Goal: Check status: Check status

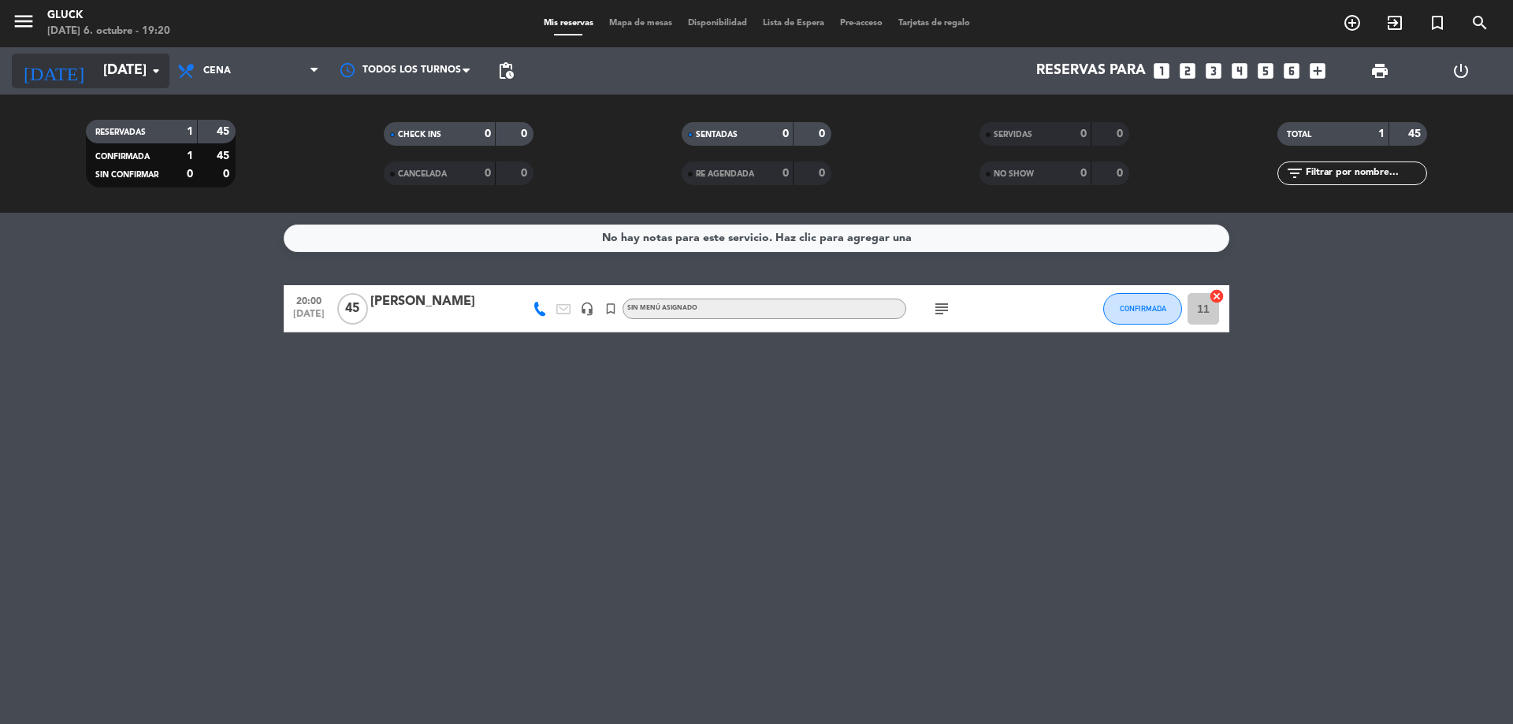
click at [52, 69] on icon "[DATE]" at bounding box center [54, 71] width 84 height 35
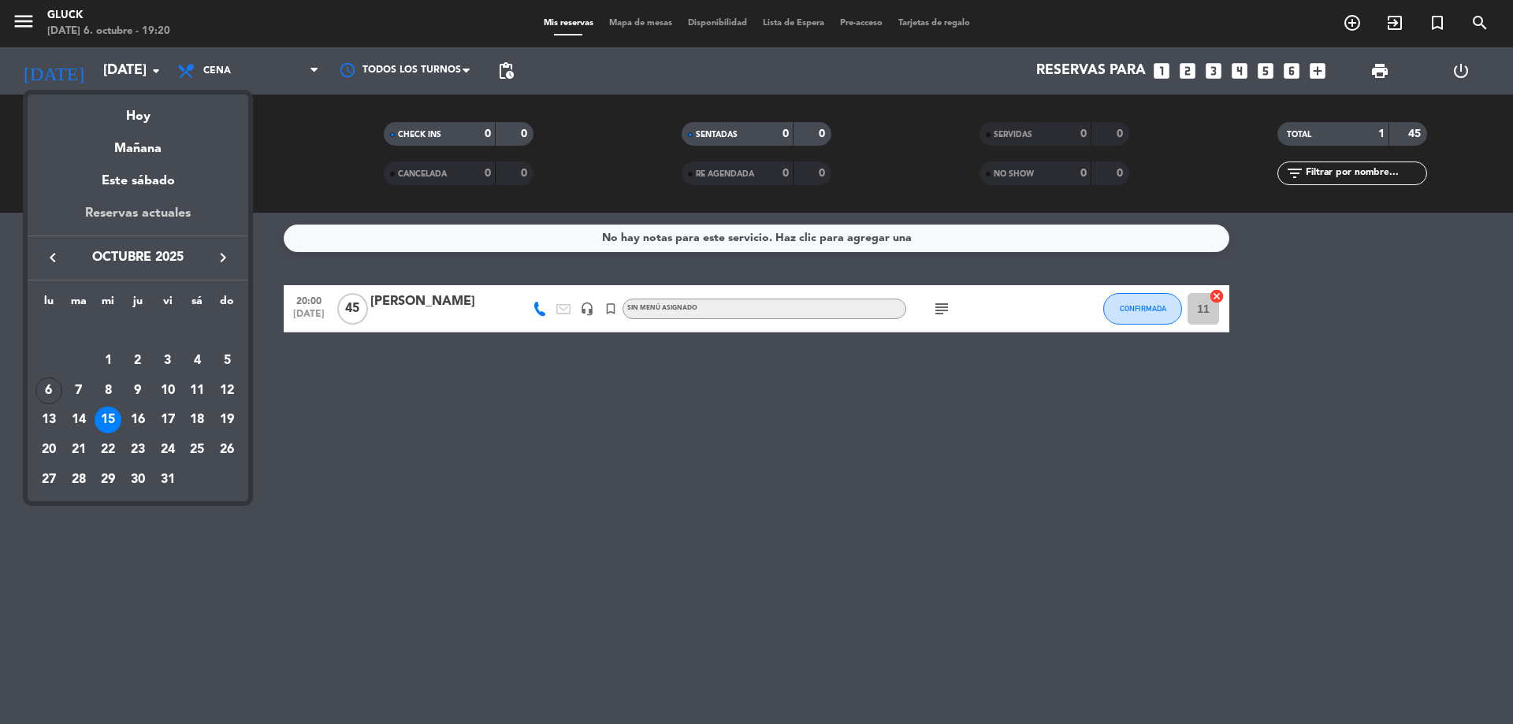
click at [123, 206] on div "Reservas actuales" at bounding box center [138, 219] width 221 height 32
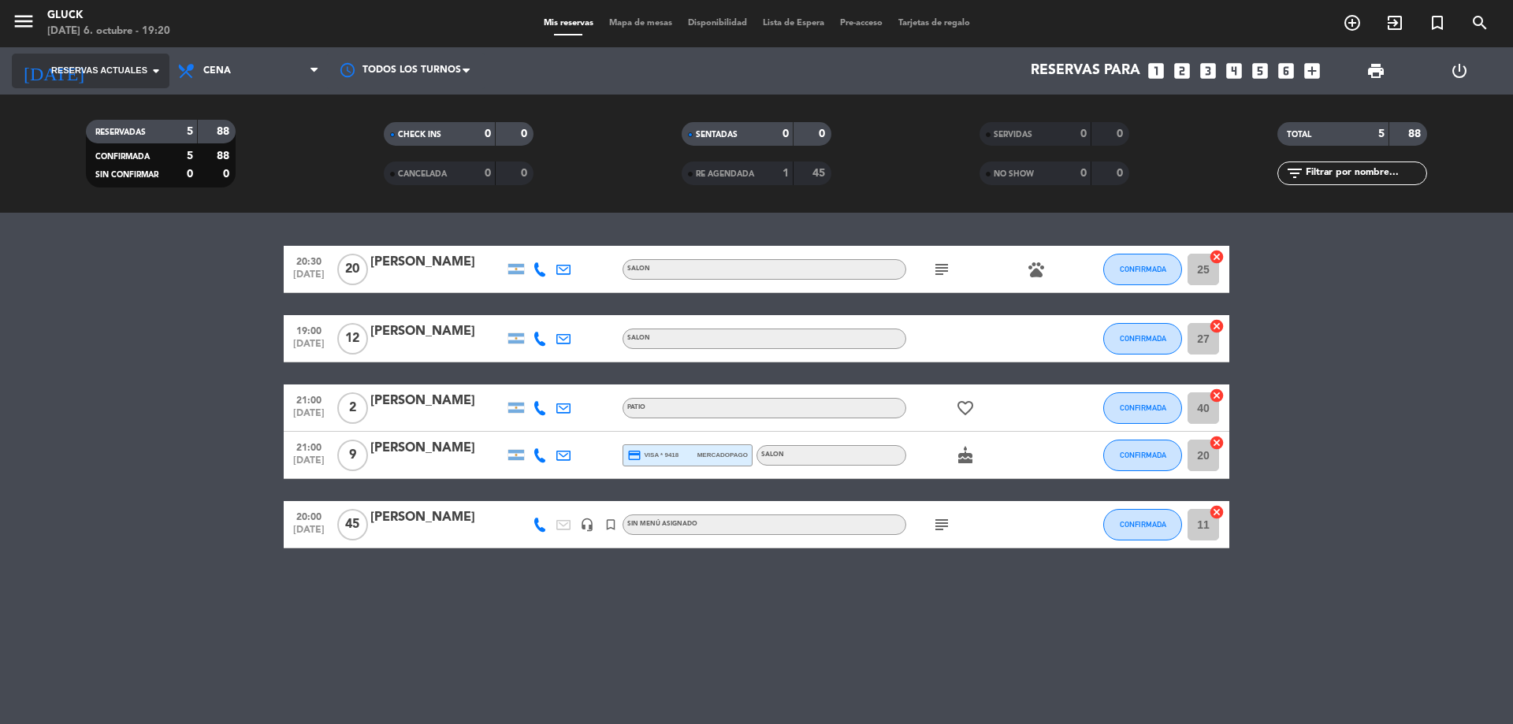
click at [136, 69] on span "Reservas actuales" at bounding box center [99, 71] width 96 height 14
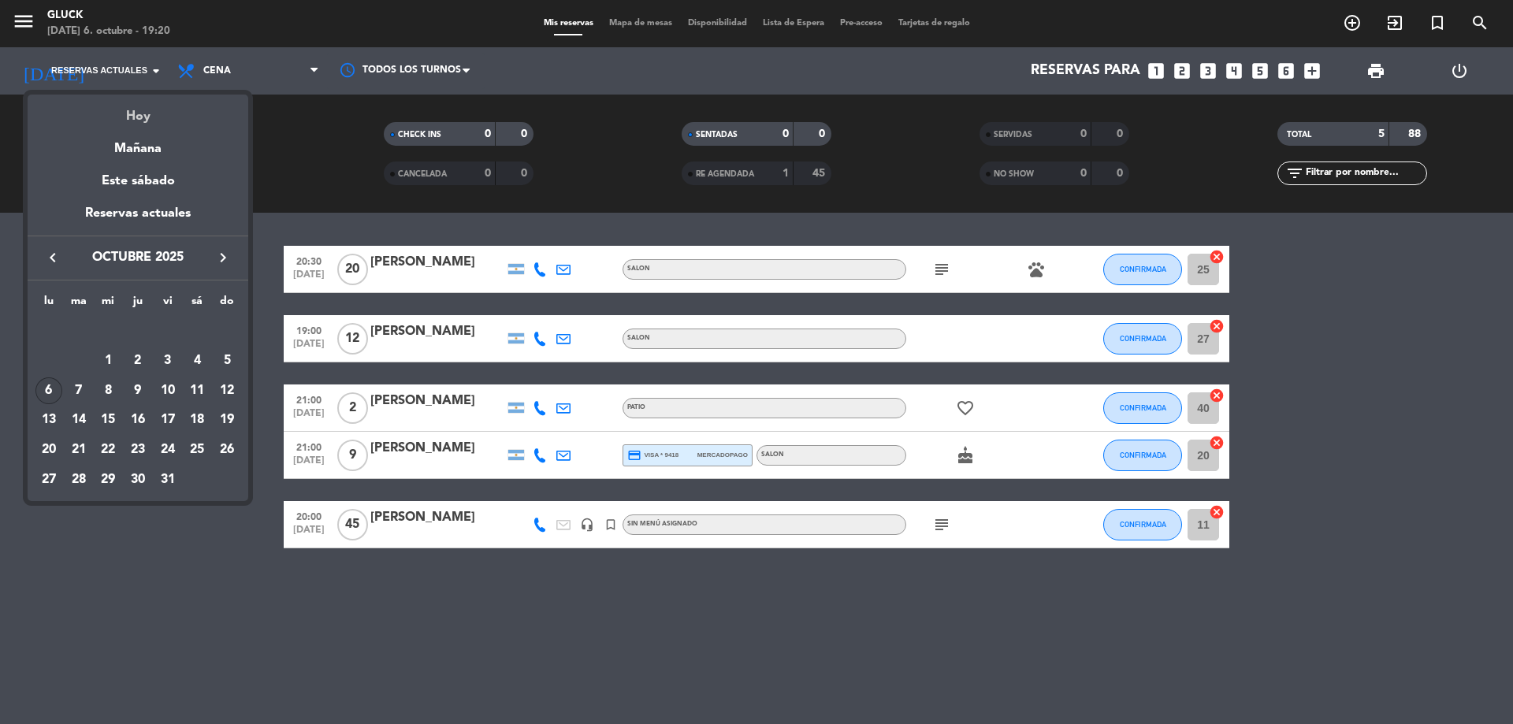
click at [143, 111] on div "Hoy" at bounding box center [138, 111] width 221 height 32
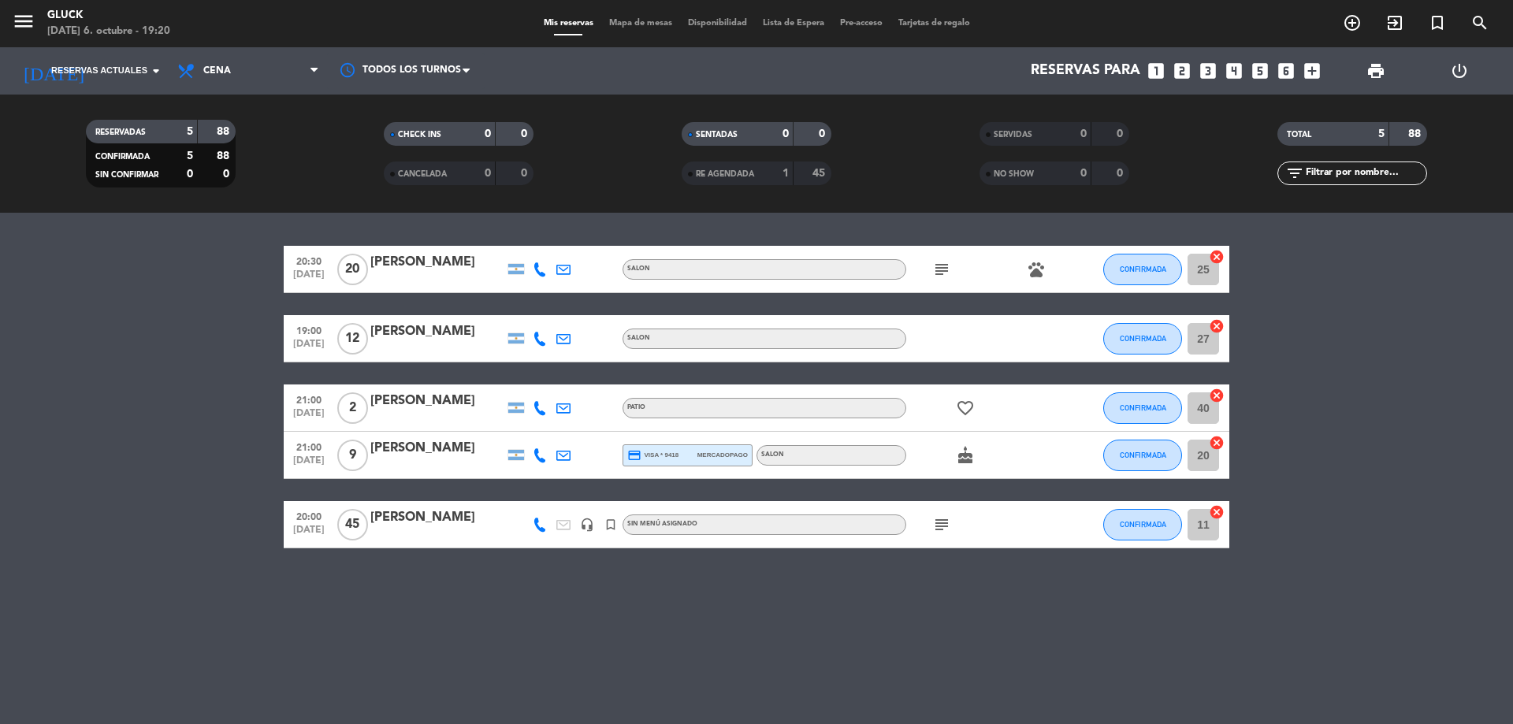
type input "[DATE]"
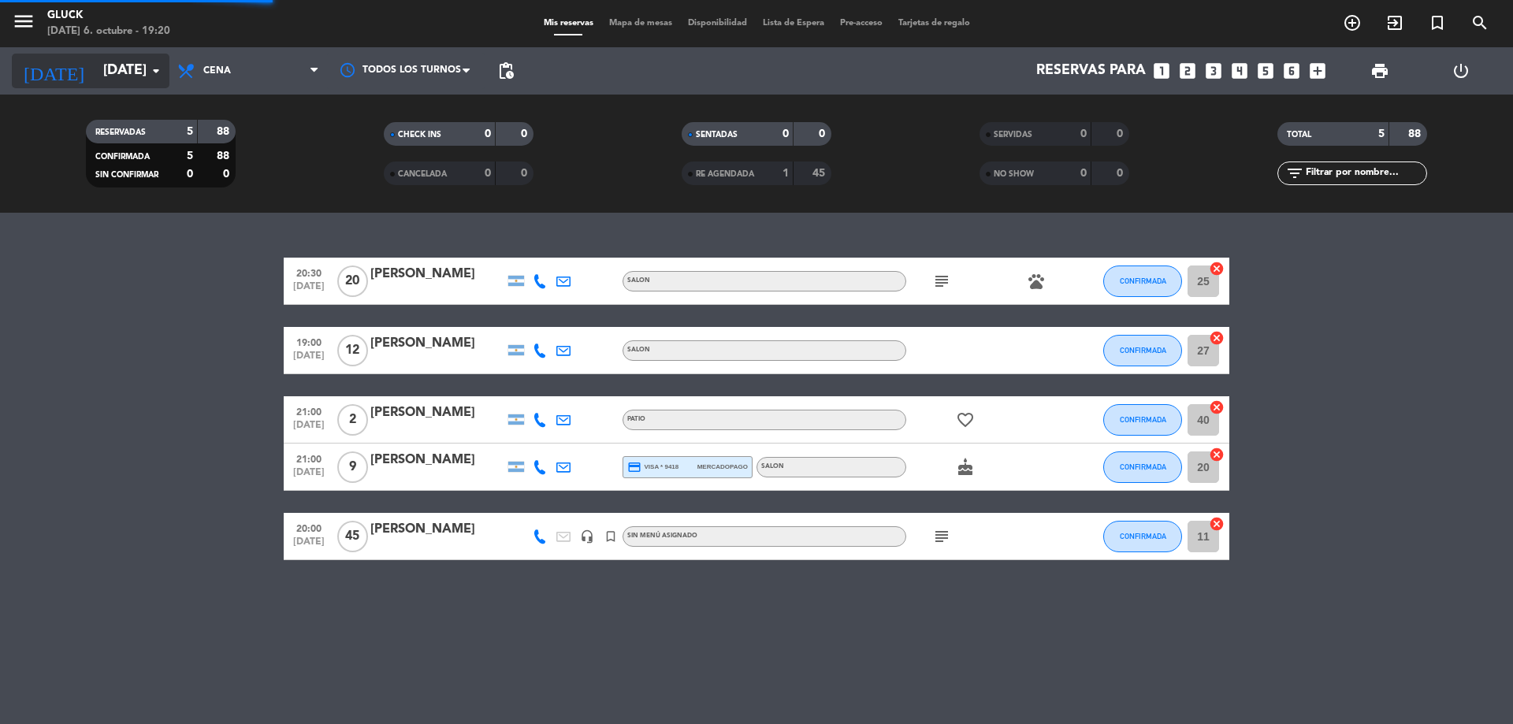
click at [133, 67] on input "[DATE]" at bounding box center [186, 71] width 183 height 32
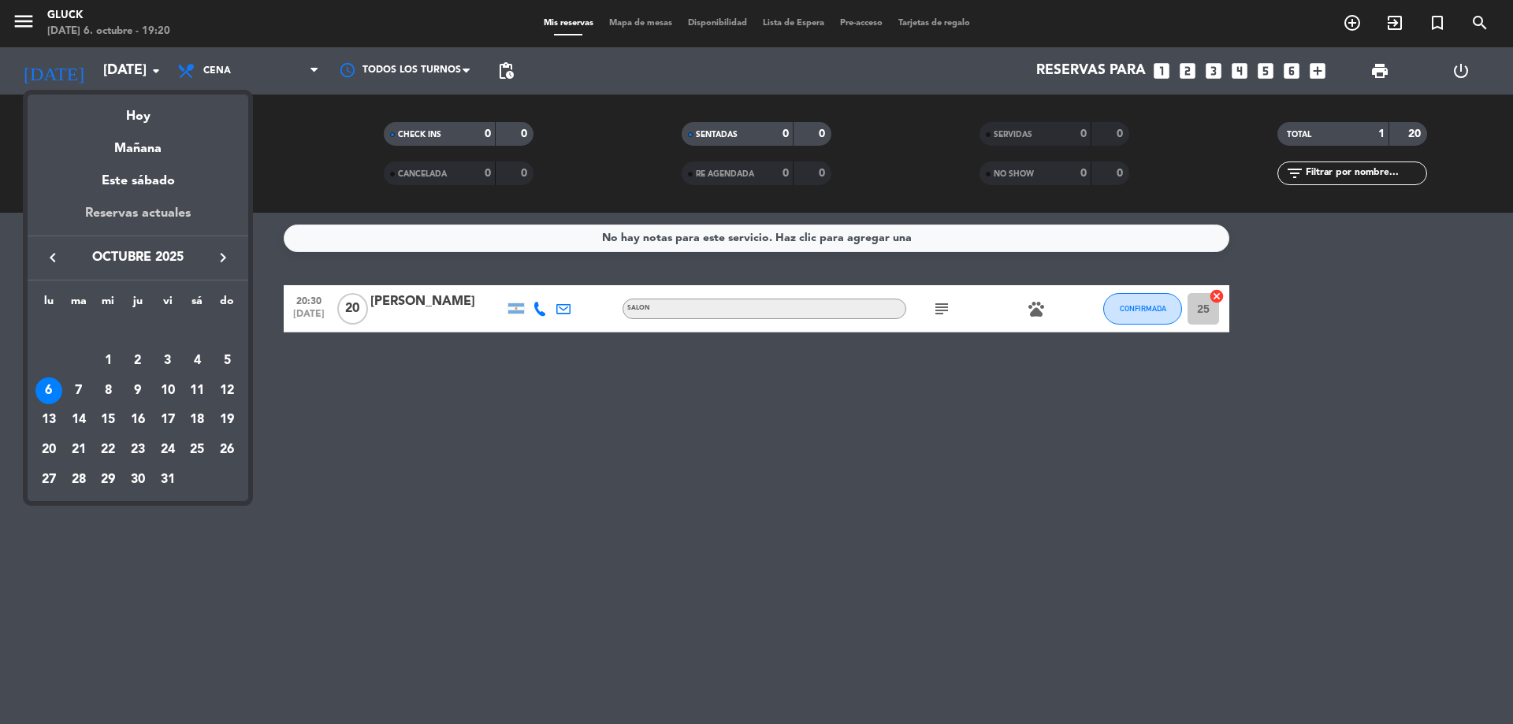
click at [174, 215] on div "Reservas actuales" at bounding box center [138, 219] width 221 height 32
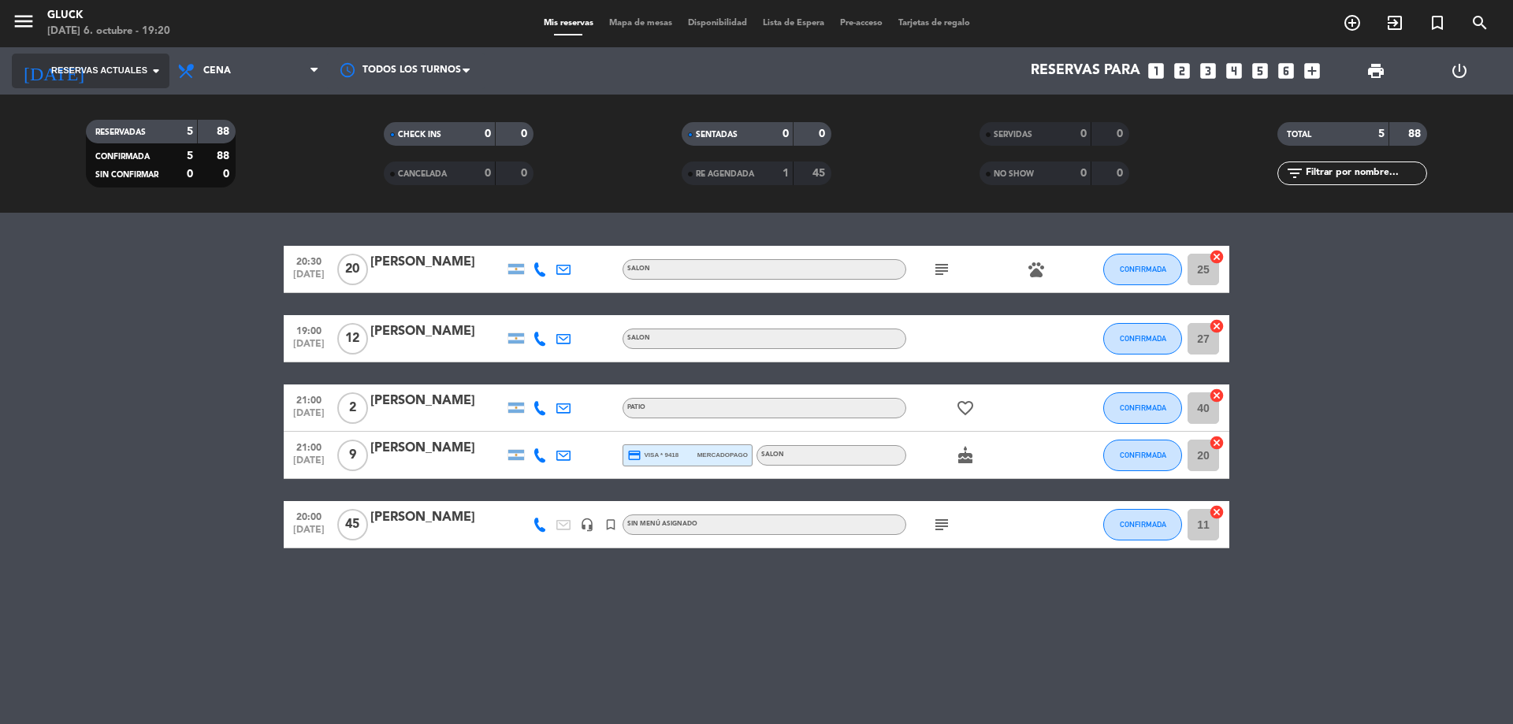
click at [100, 83] on input at bounding box center [186, 71] width 183 height 32
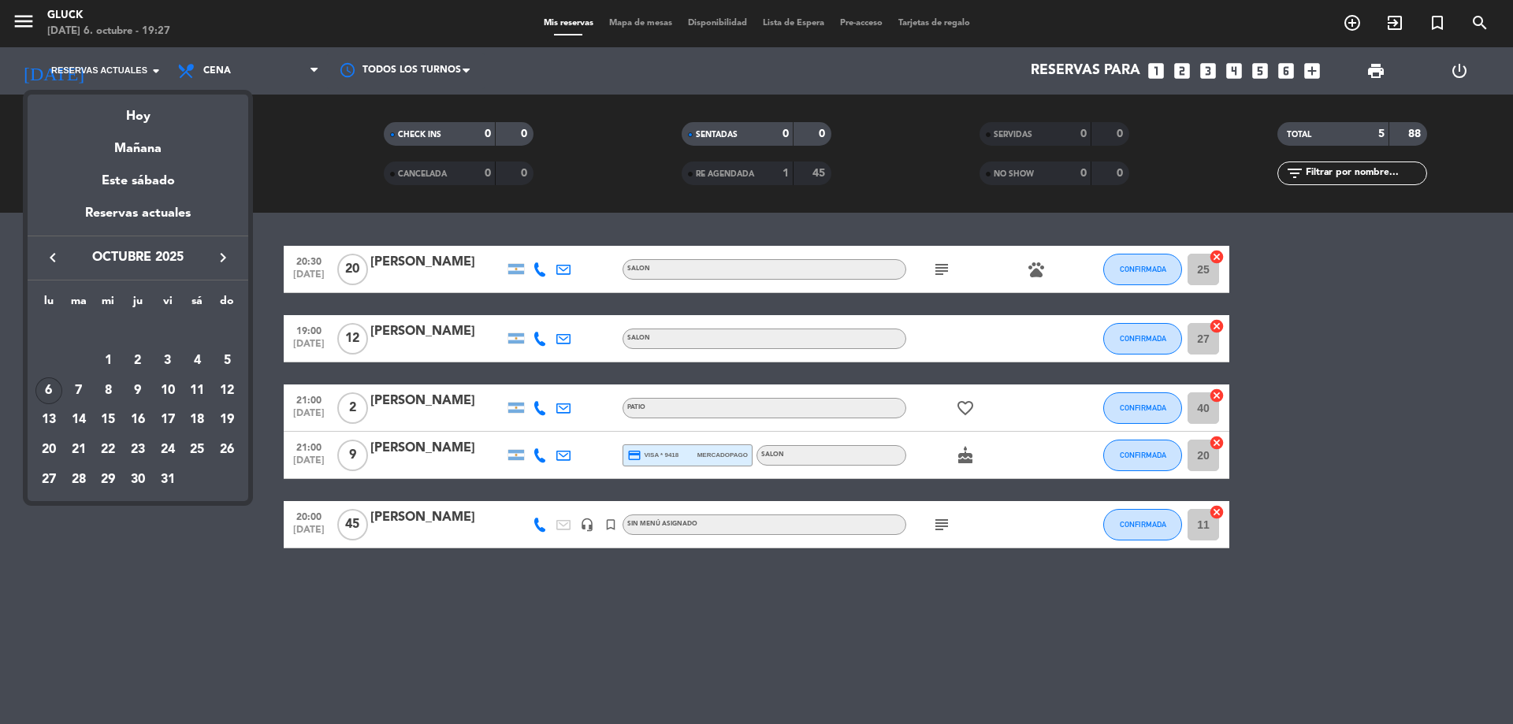
click at [626, 650] on div at bounding box center [756, 362] width 1513 height 724
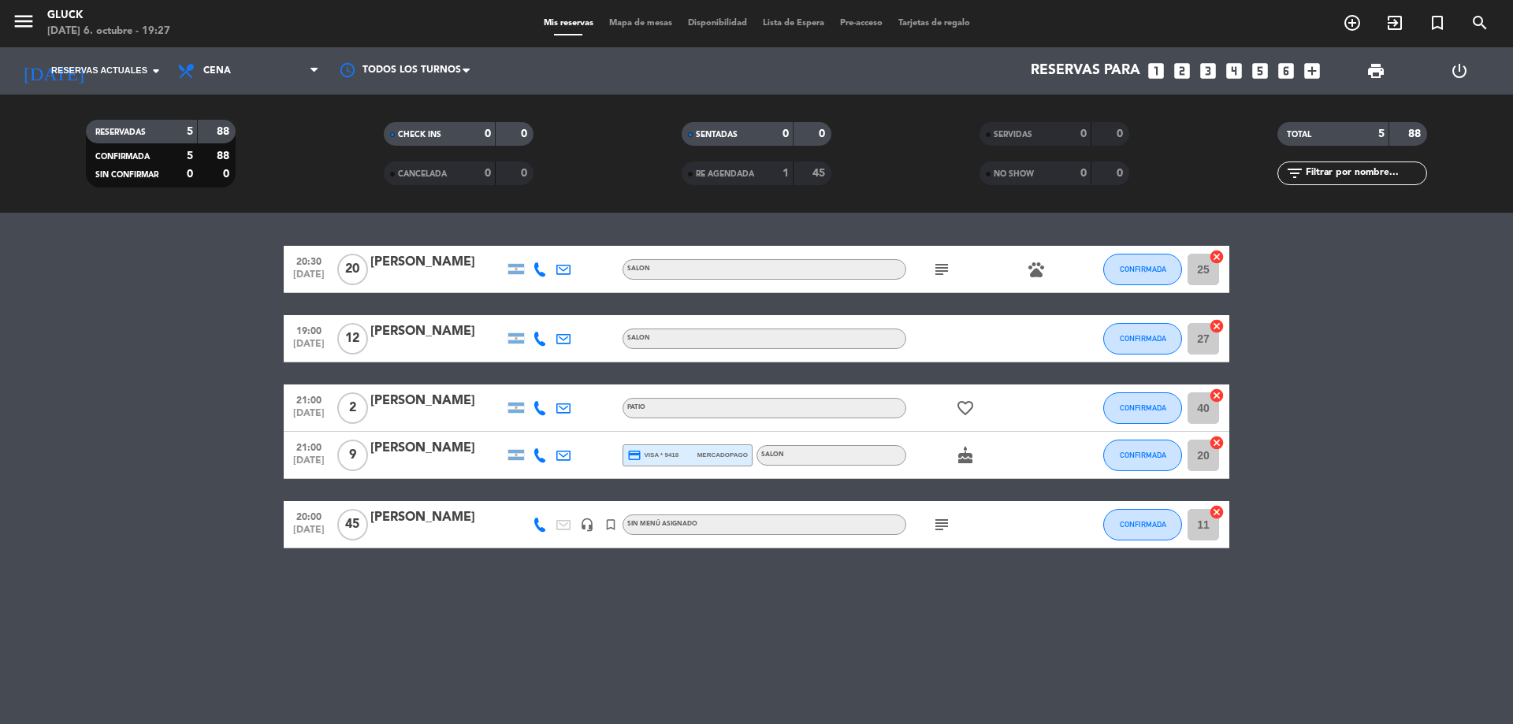
click at [938, 519] on icon "subject" at bounding box center [941, 524] width 19 height 19
